Goal: Check status: Check status

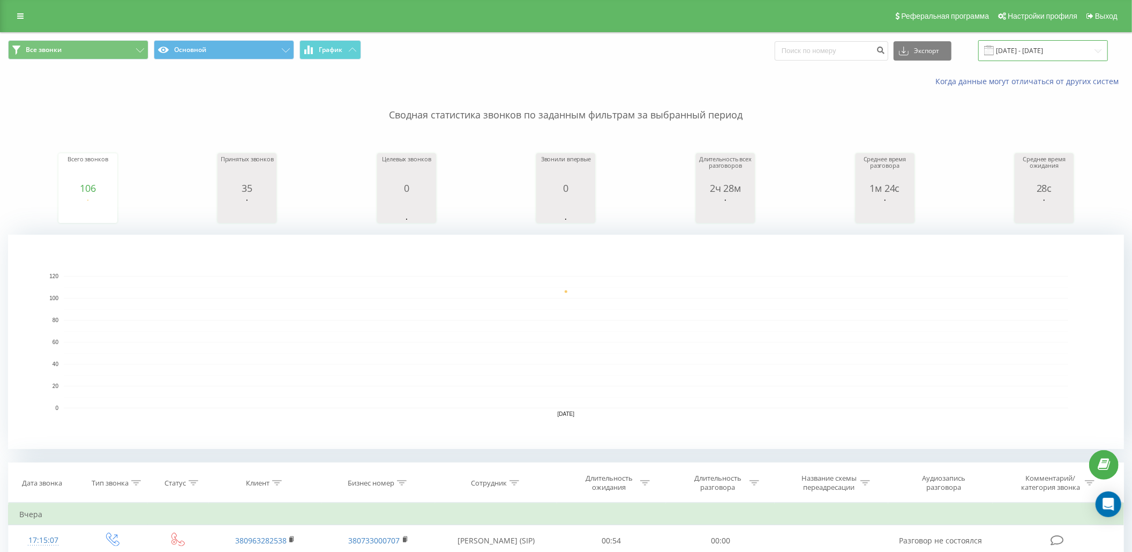
click at [1008, 49] on input "[DATE] - [DATE]" at bounding box center [1043, 50] width 130 height 21
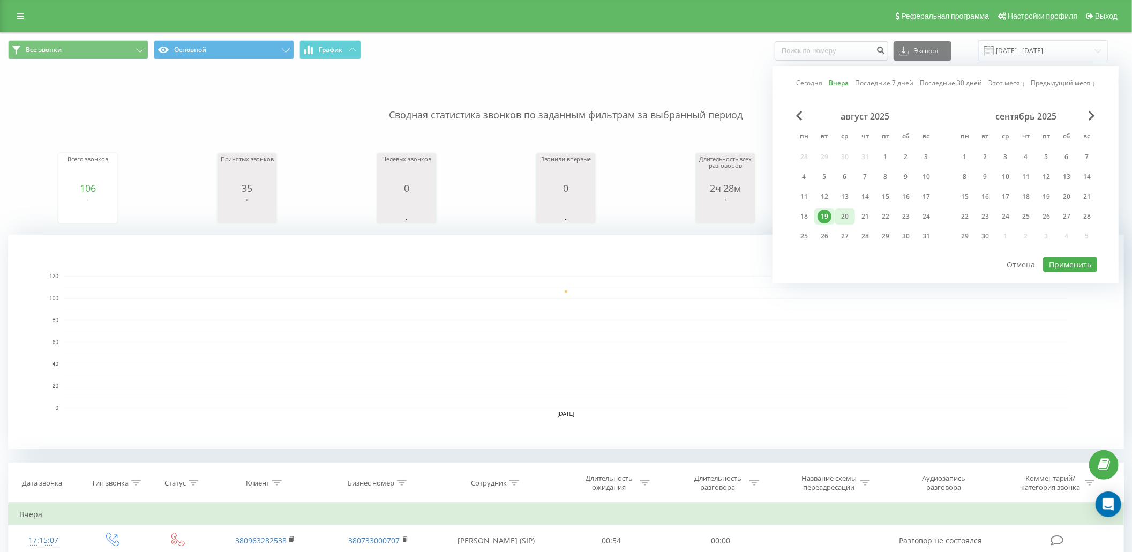
click at [849, 214] on div "20" at bounding box center [845, 216] width 14 height 14
click at [1069, 264] on button "Применить" at bounding box center [1070, 265] width 54 height 16
type input "[DATE] - [DATE]"
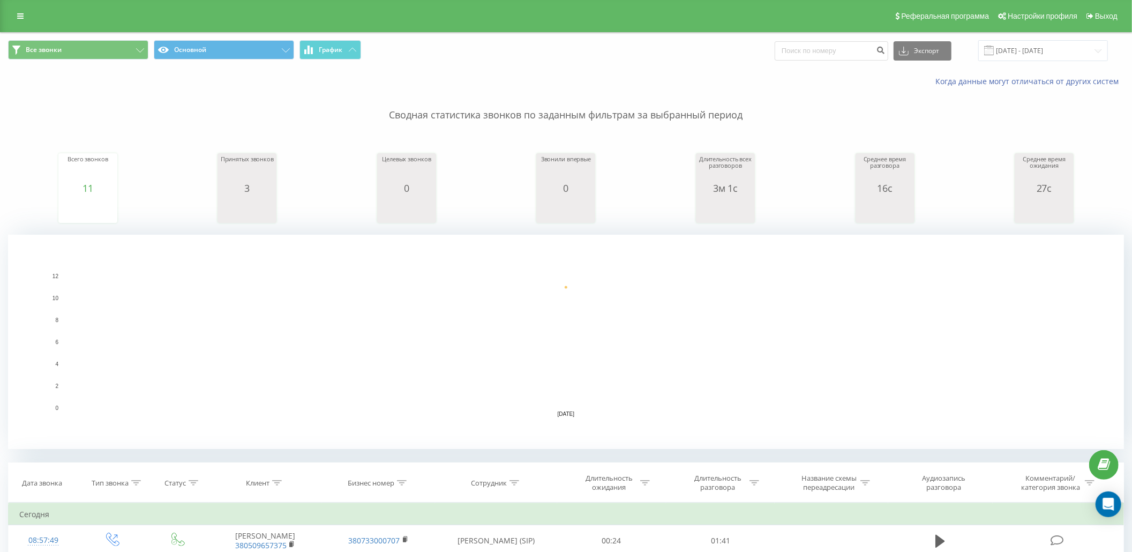
scroll to position [50, 0]
